Goal: Transaction & Acquisition: Book appointment/travel/reservation

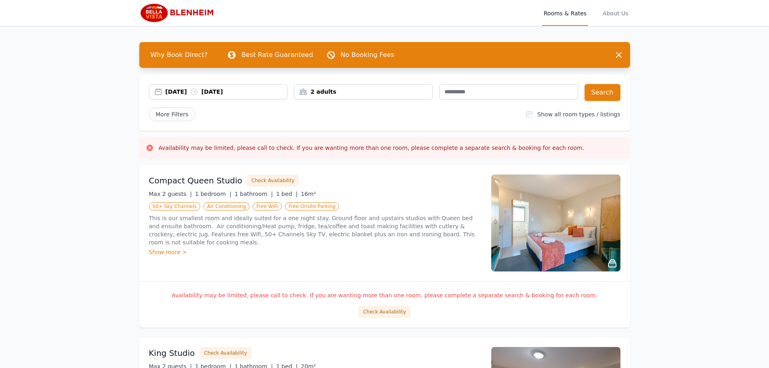
click at [324, 92] on div "2 adults" at bounding box center [363, 92] width 138 height 8
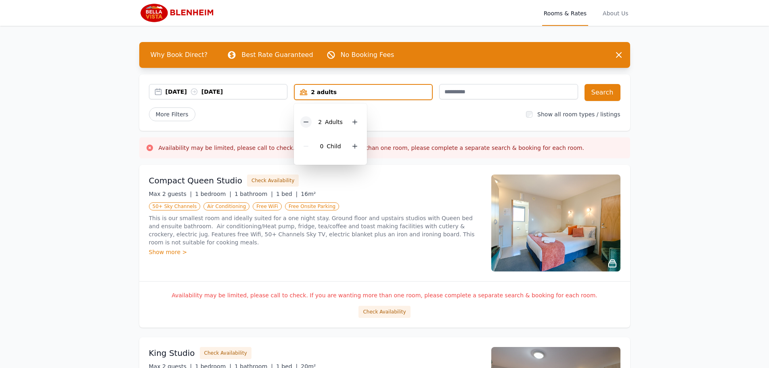
click at [307, 123] on icon at bounding box center [306, 122] width 6 height 6
click at [363, 193] on div "Max 2 guests | 1 bedroom | 1 bathroom | 1 bed | 16m²" at bounding box center [315, 194] width 333 height 8
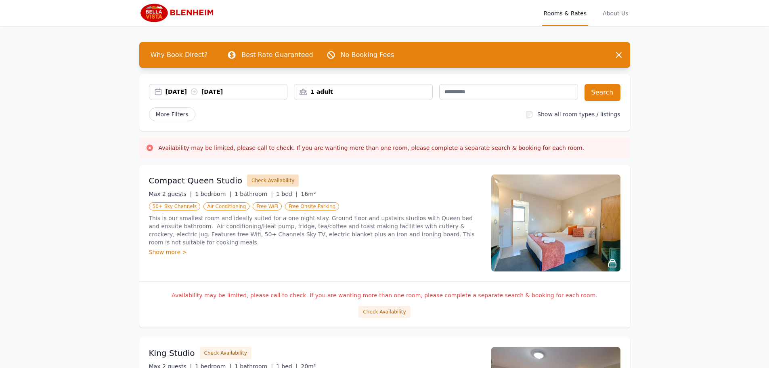
click at [275, 180] on button "Check Availability" at bounding box center [273, 180] width 52 height 12
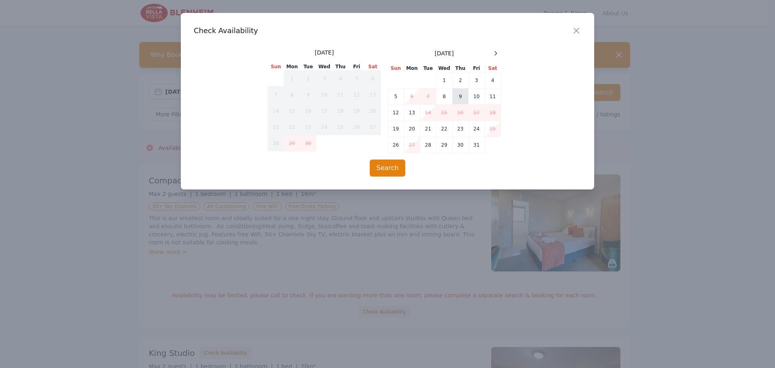
click at [463, 97] on td "9" at bounding box center [460, 96] width 16 height 16
click at [442, 98] on td "8" at bounding box center [444, 96] width 16 height 16
click at [387, 172] on button "Search" at bounding box center [388, 167] width 36 height 17
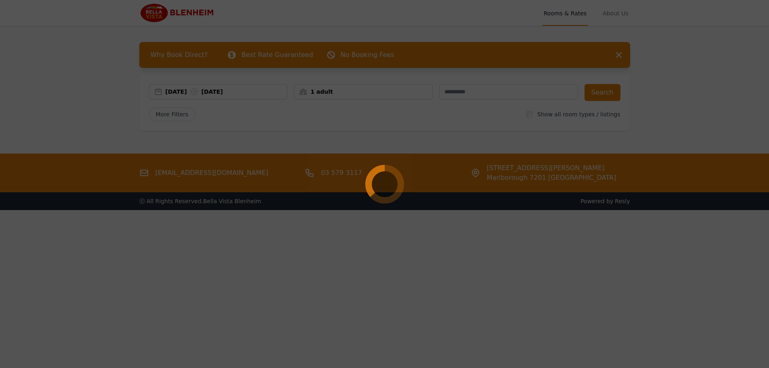
click at [618, 56] on div at bounding box center [384, 184] width 769 height 368
click at [441, 203] on div at bounding box center [384, 184] width 769 height 368
